Goal: Understand process/instructions

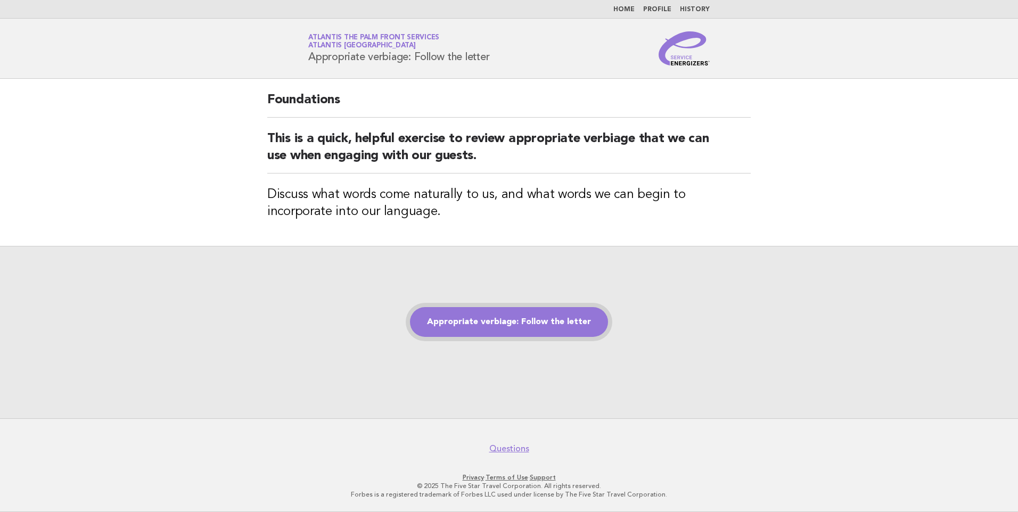
click at [528, 329] on link "Appropriate verbiage: Follow the letter" at bounding box center [509, 322] width 198 height 30
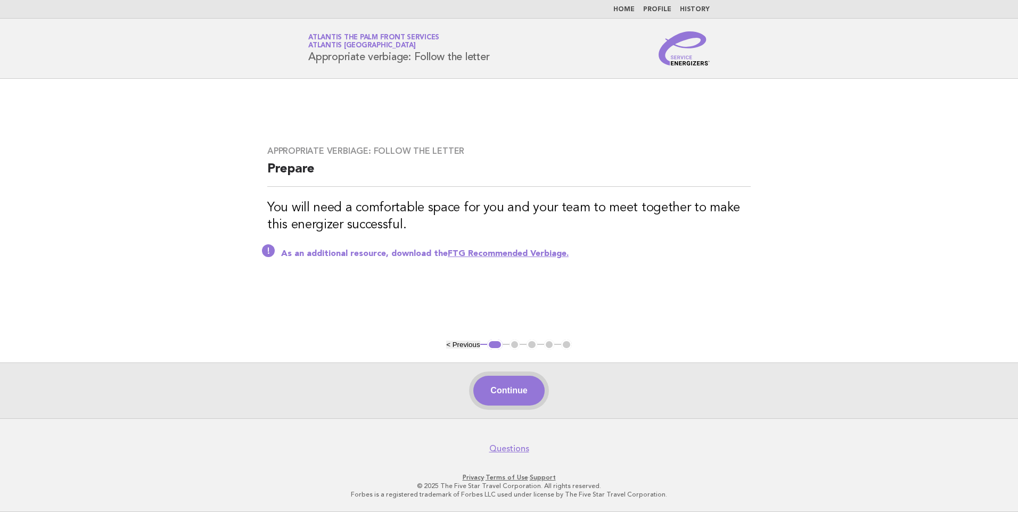
click at [528, 376] on button "Continue" at bounding box center [508, 391] width 71 height 30
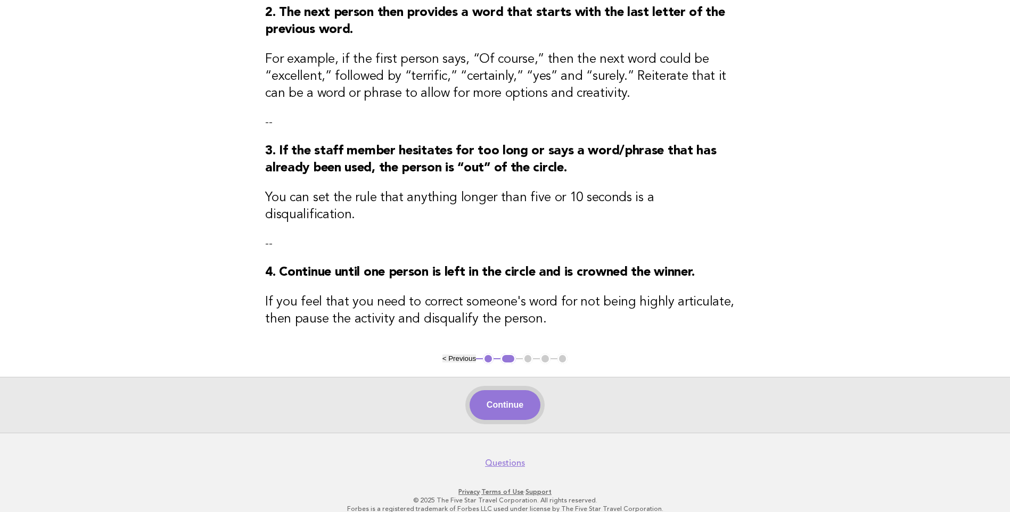
click at [534, 400] on button "Continue" at bounding box center [504, 405] width 71 height 30
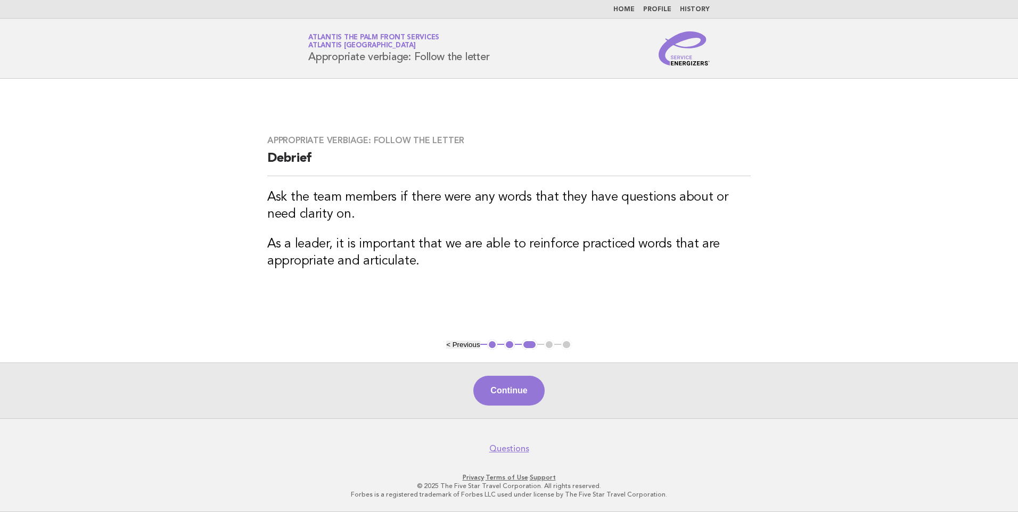
click at [534, 400] on button "Continue" at bounding box center [508, 391] width 71 height 30
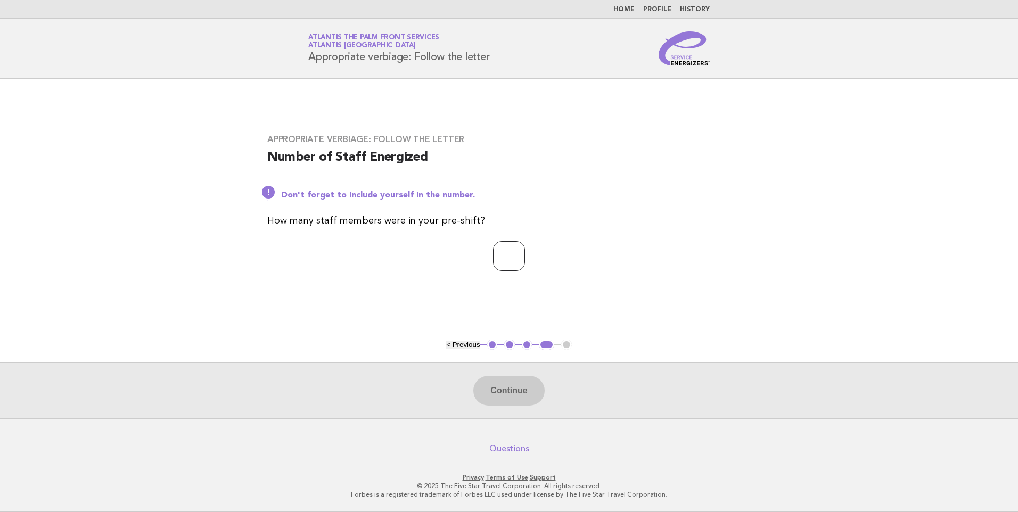
click at [493, 267] on input "number" at bounding box center [509, 256] width 32 height 30
type input "*"
click at [508, 394] on button "Continue" at bounding box center [508, 391] width 71 height 30
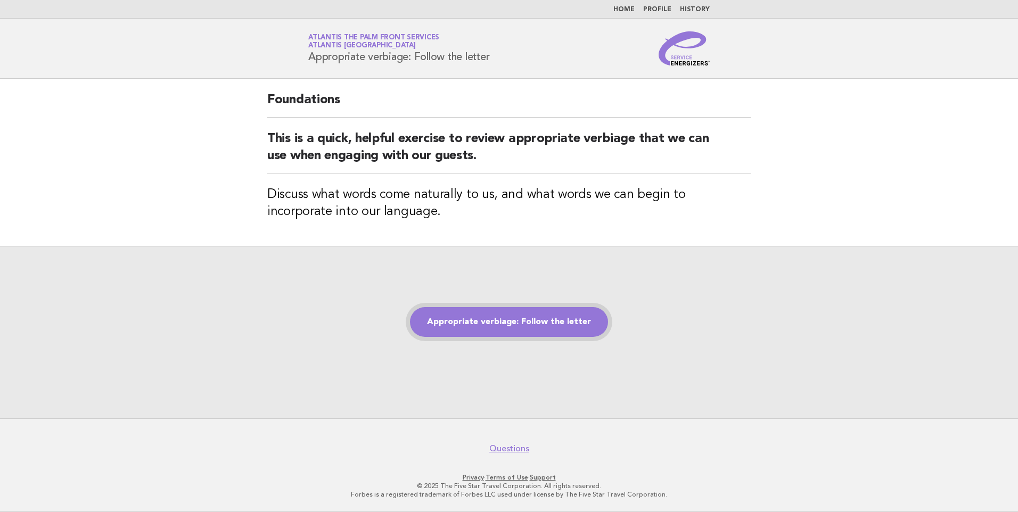
click at [516, 317] on link "Appropriate verbiage: Follow the letter" at bounding box center [509, 322] width 198 height 30
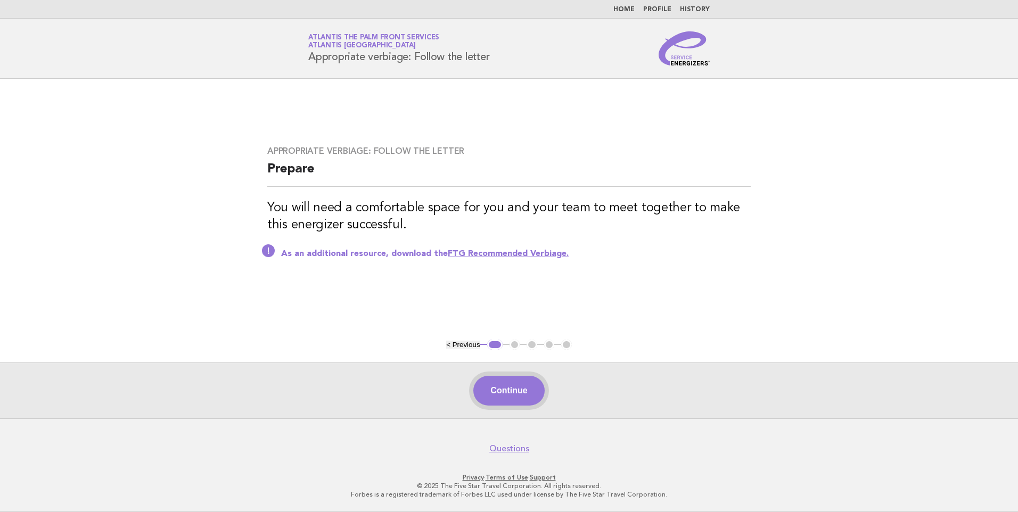
click at [495, 398] on button "Continue" at bounding box center [508, 391] width 71 height 30
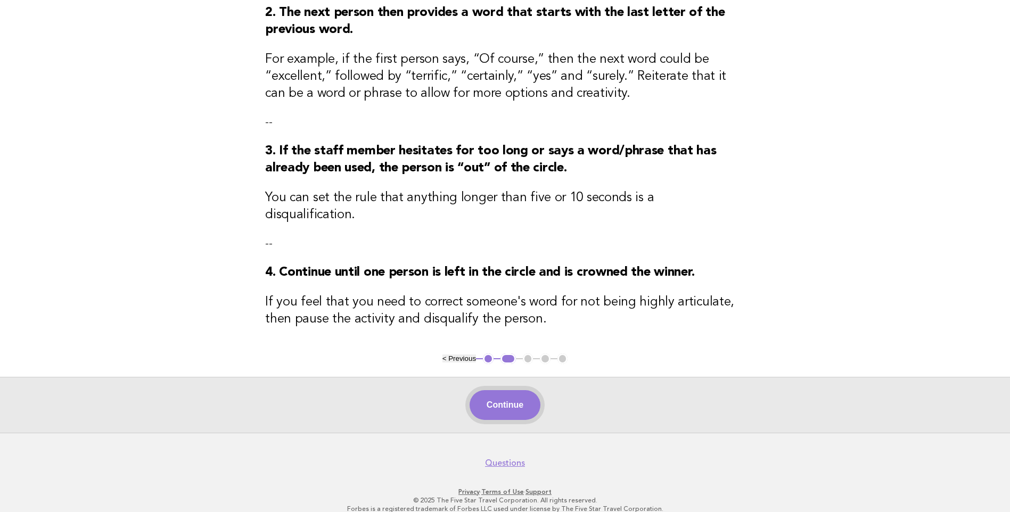
click at [514, 390] on button "Continue" at bounding box center [504, 405] width 71 height 30
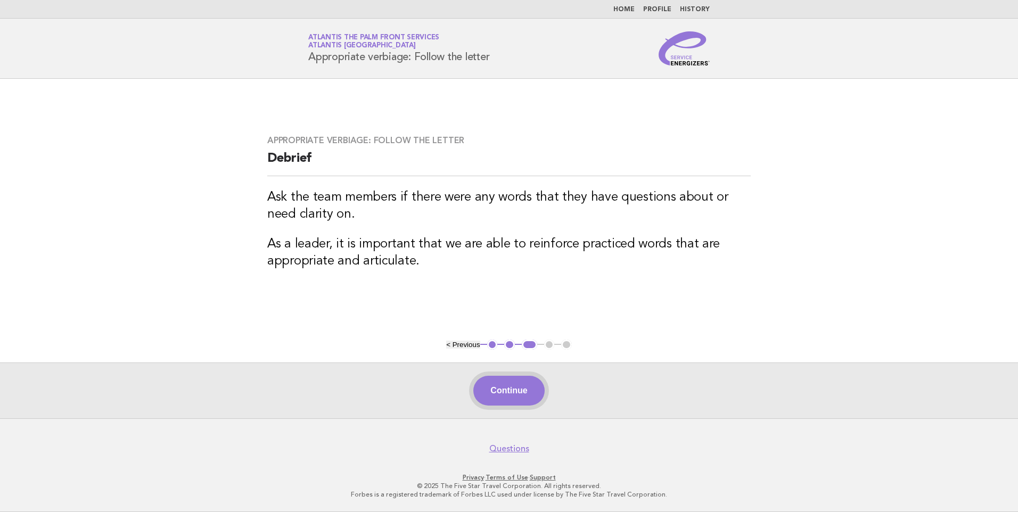
click at [504, 392] on button "Continue" at bounding box center [508, 391] width 71 height 30
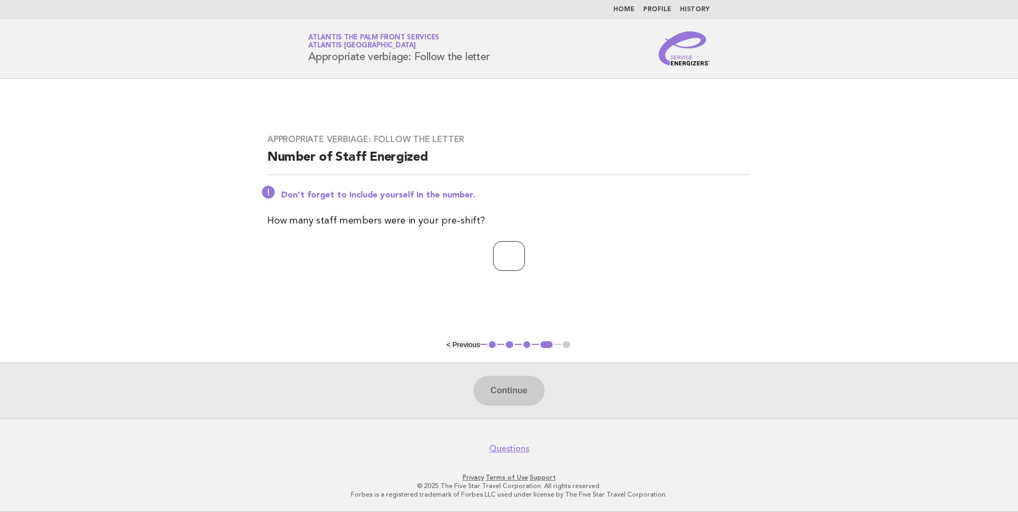
click at [494, 253] on input "number" at bounding box center [509, 256] width 32 height 30
type input "*"
click at [499, 378] on button "Continue" at bounding box center [508, 391] width 71 height 30
